Goal: Transaction & Acquisition: Purchase product/service

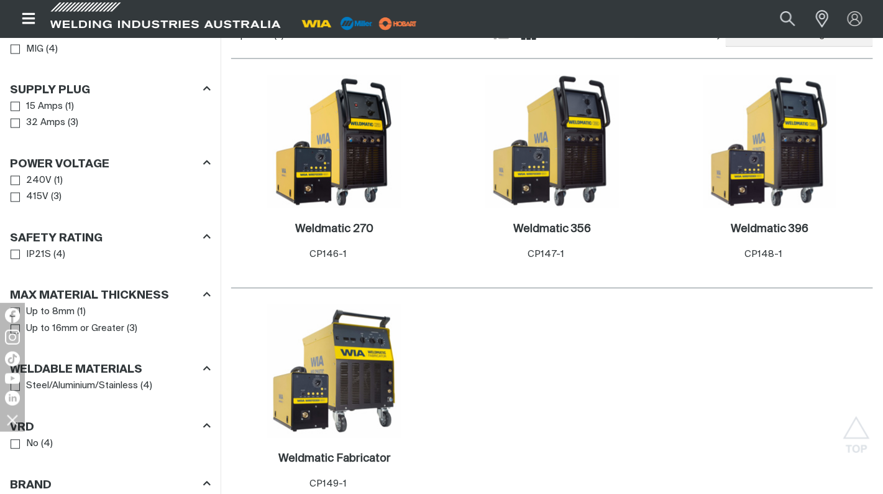
scroll to position [544, 0]
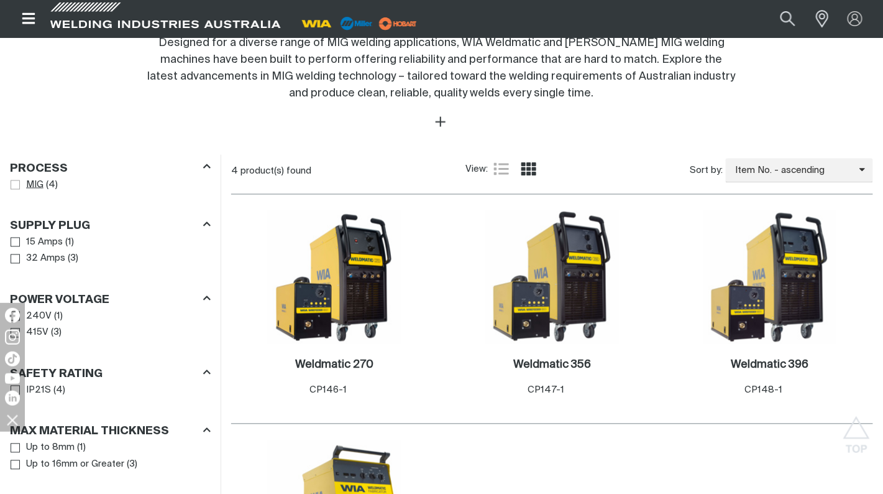
click at [16, 178] on link "MIG" at bounding box center [27, 185] width 33 height 17
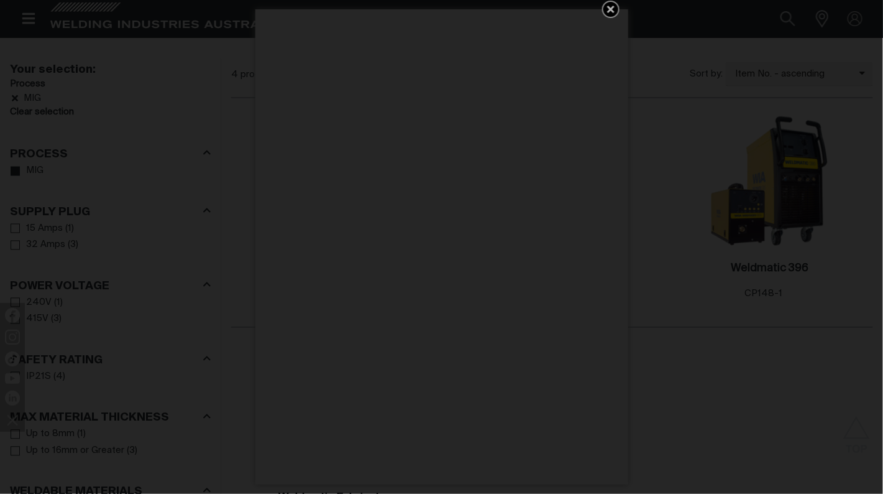
scroll to position [582, 0]
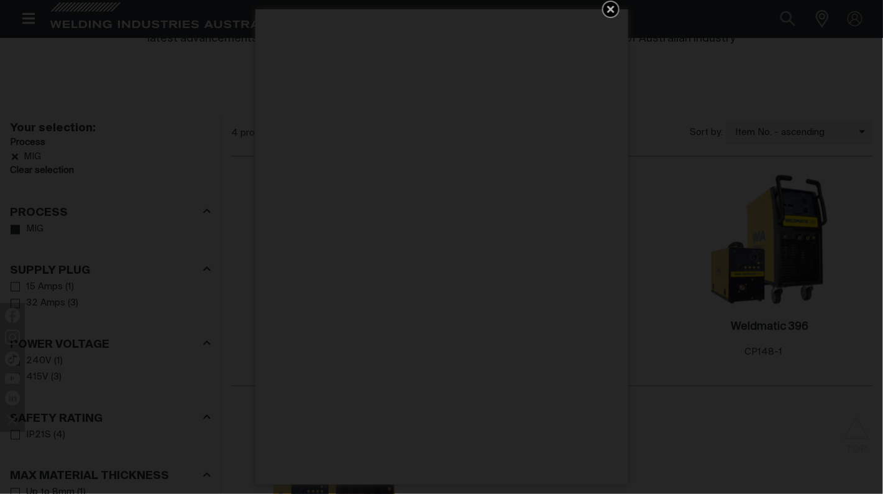
click at [614, 9] on icon "Get 5 WIA Welding Guides Free!" at bounding box center [611, 9] width 15 height 15
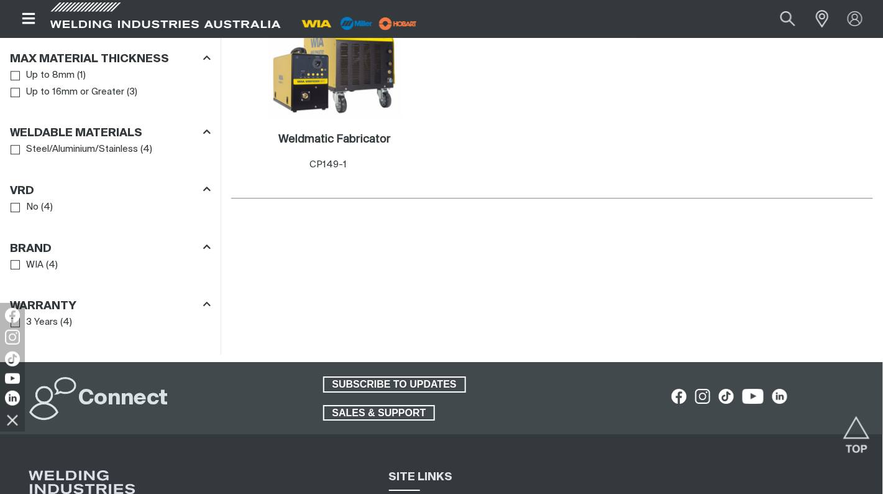
scroll to position [1000, 0]
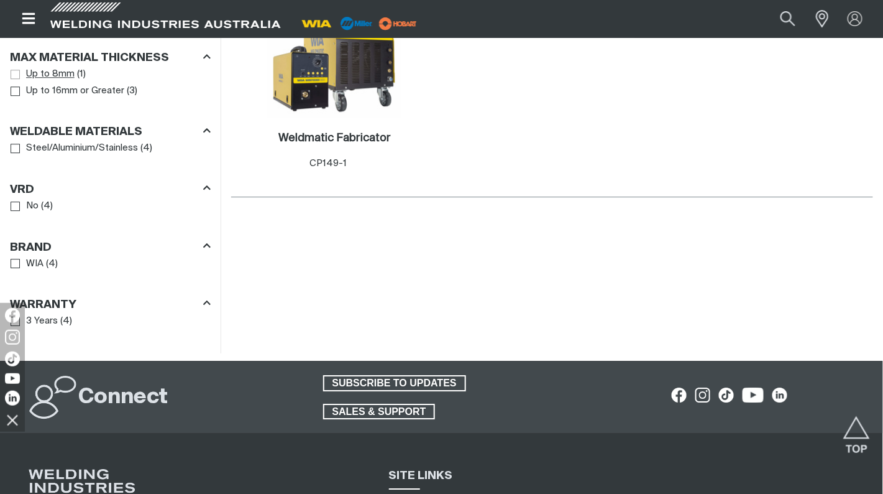
click at [14, 76] on span "Max Material Thickness" at bounding box center [15, 74] width 9 height 9
